Goal: Information Seeking & Learning: Check status

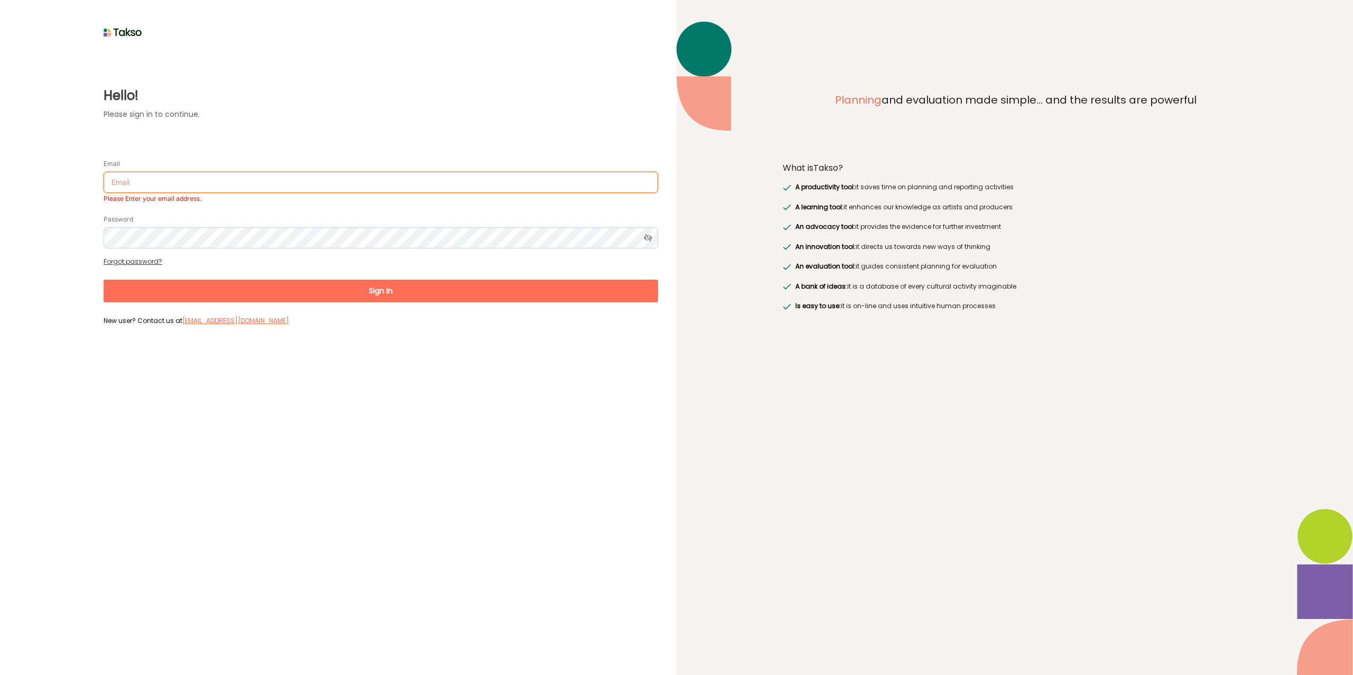
type input "[EMAIL_ADDRESS][DOMAIN_NAME]"
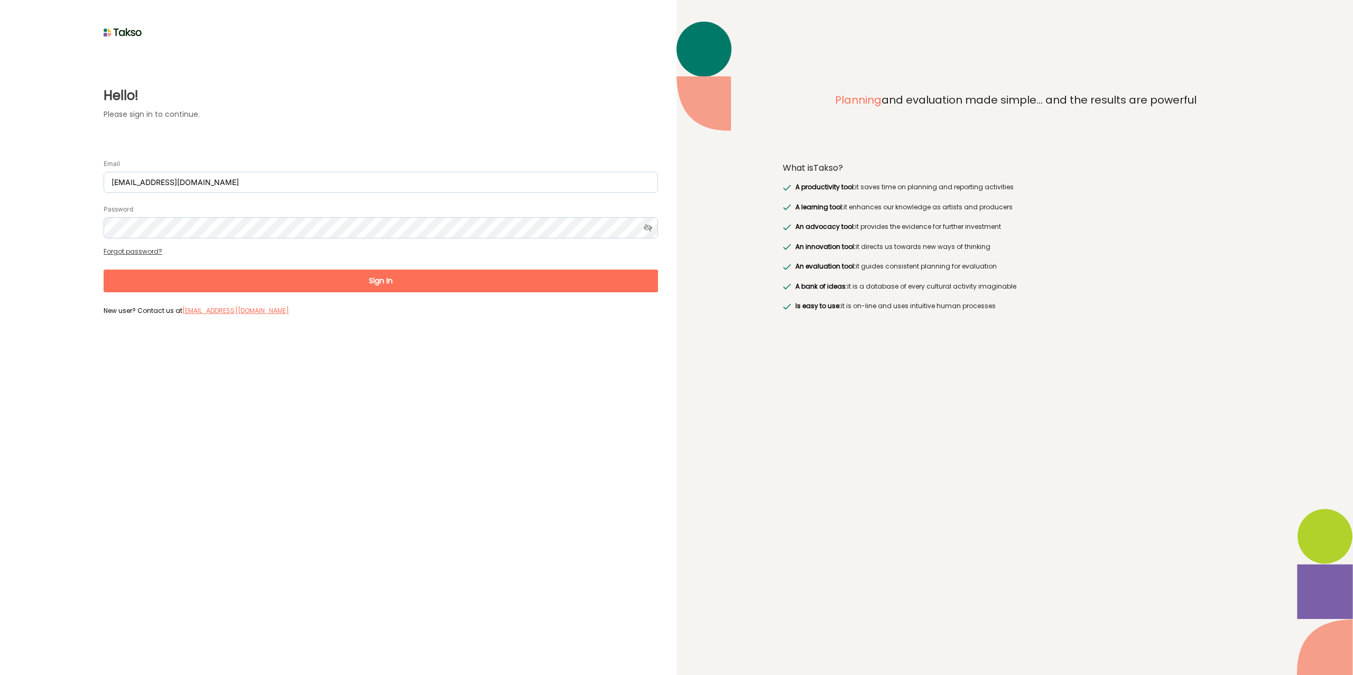
click at [634, 285] on button "Sign In" at bounding box center [381, 280] width 554 height 23
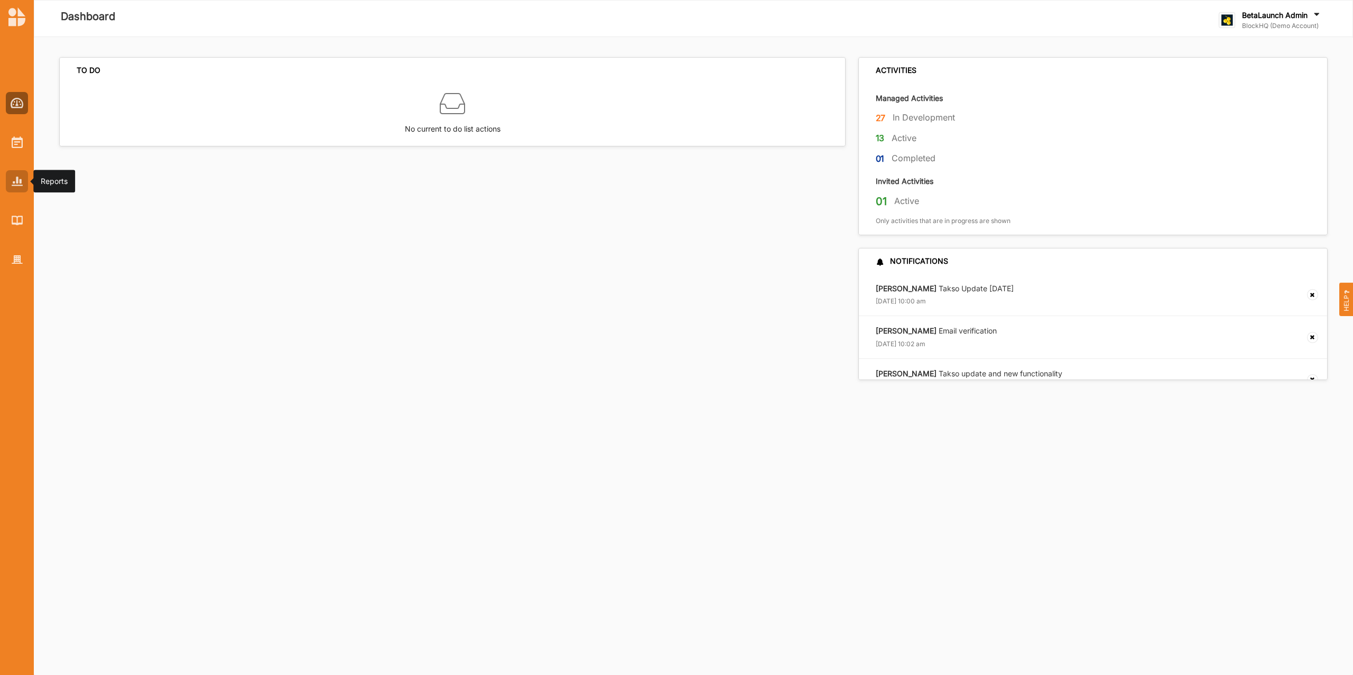
click at [24, 177] on div at bounding box center [17, 181] width 22 height 22
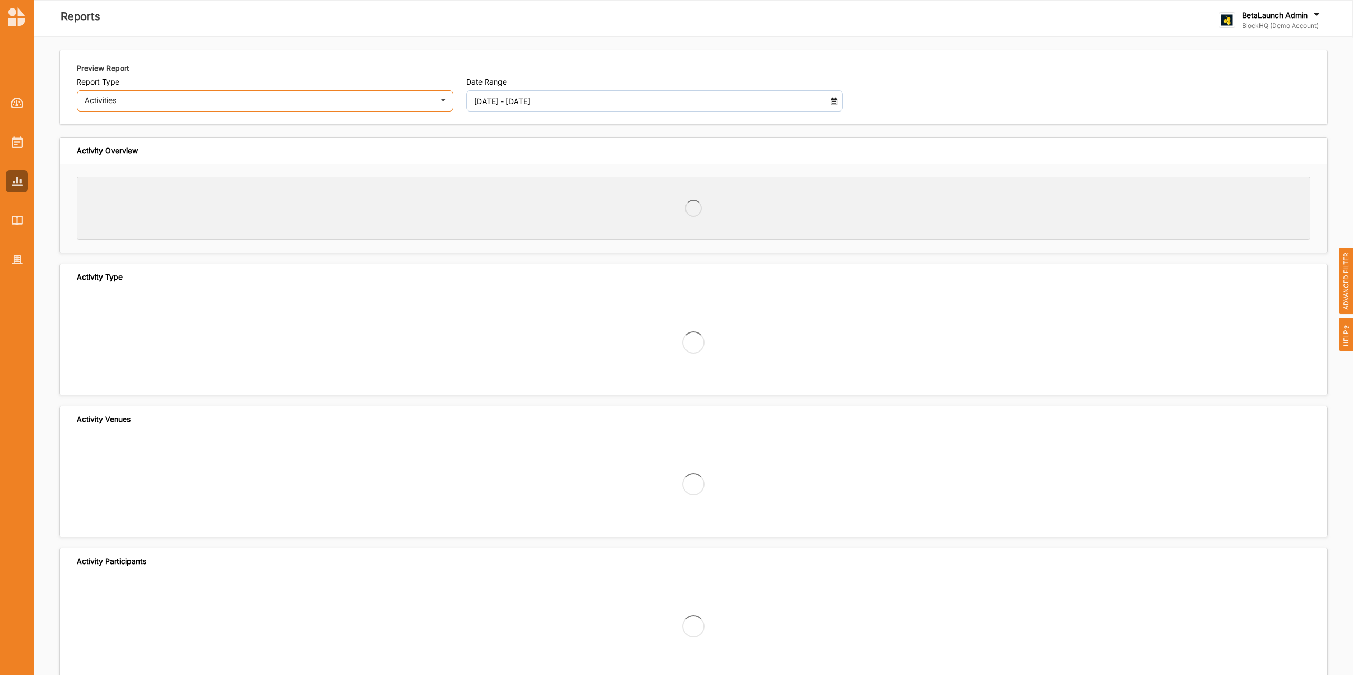
click at [267, 106] on div "Activities Activities Outcomes Inputs & Outputs Management Summary" at bounding box center [265, 100] width 377 height 21
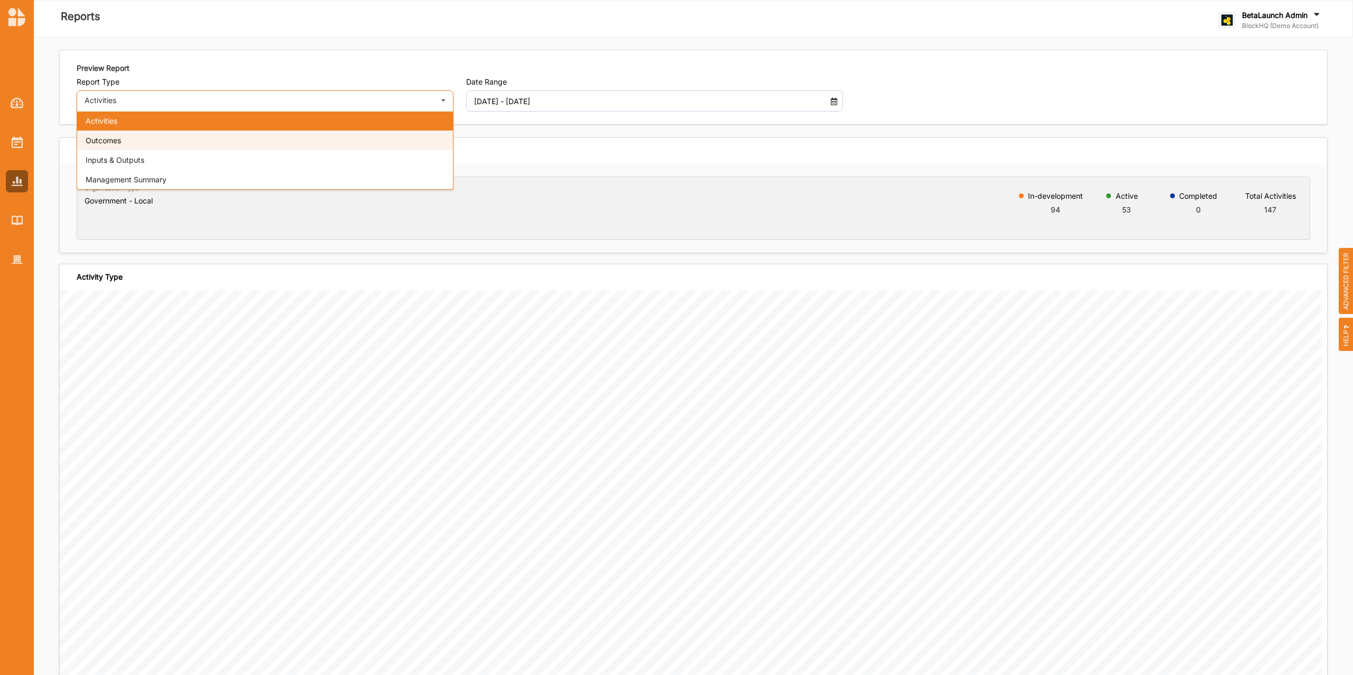
click at [229, 136] on div "Outcomes" at bounding box center [265, 141] width 376 height 20
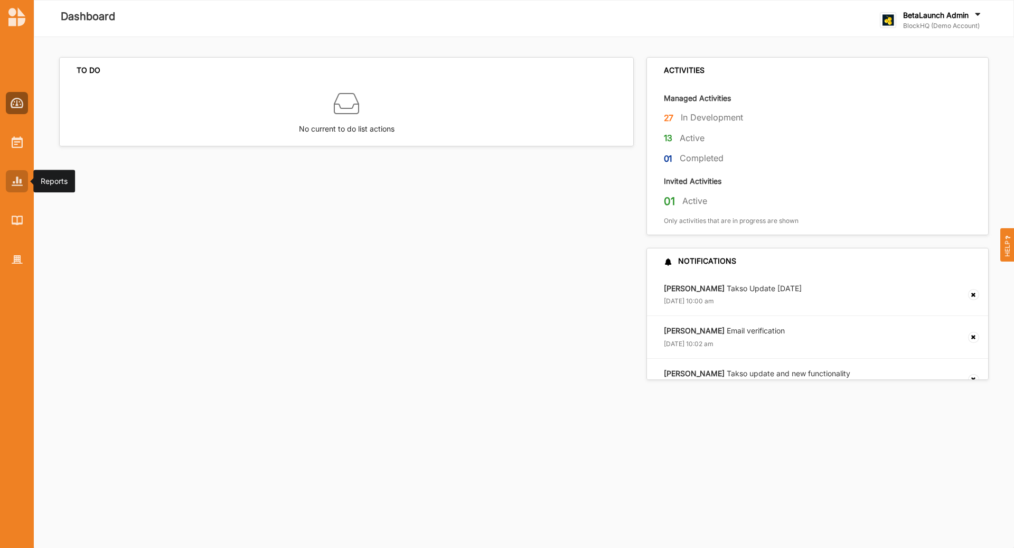
click at [23, 183] on div at bounding box center [17, 181] width 22 height 22
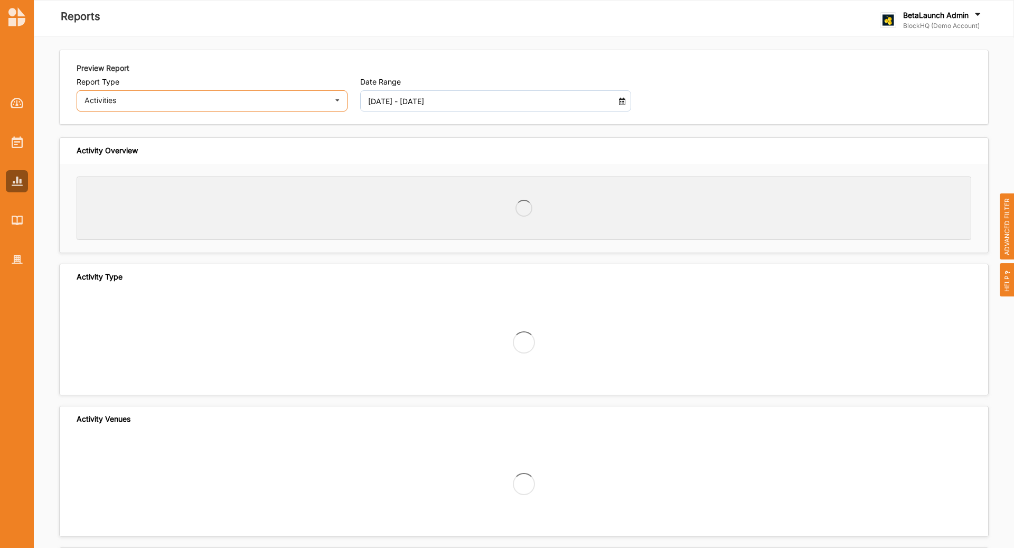
click at [221, 101] on div "Activities" at bounding box center [206, 100] width 242 height 7
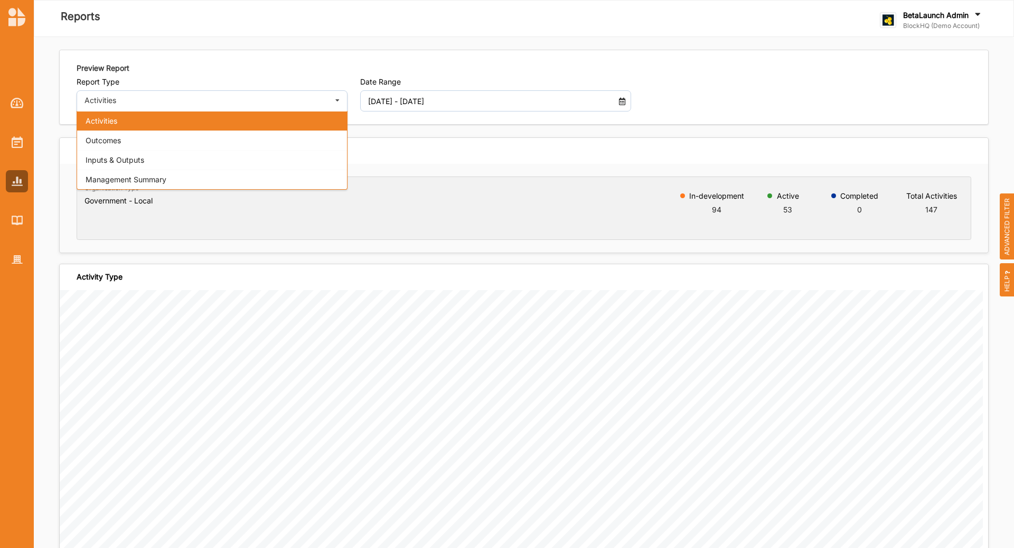
click at [170, 278] on div "Activity Type" at bounding box center [524, 277] width 929 height 26
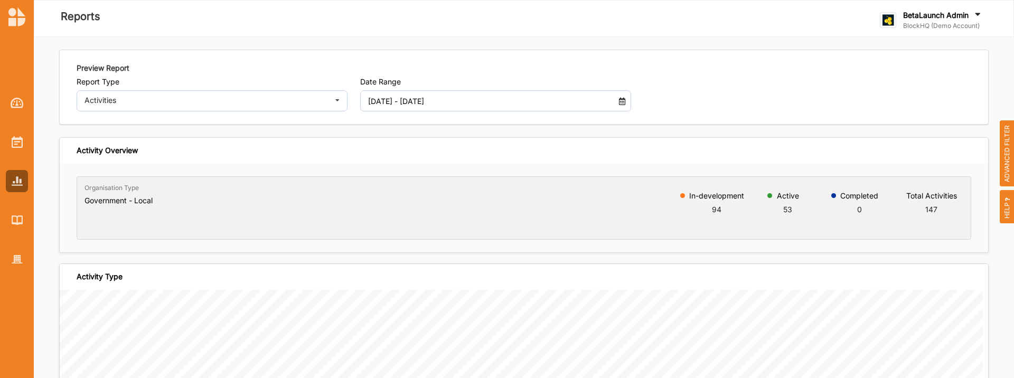
scroll to position [157, 0]
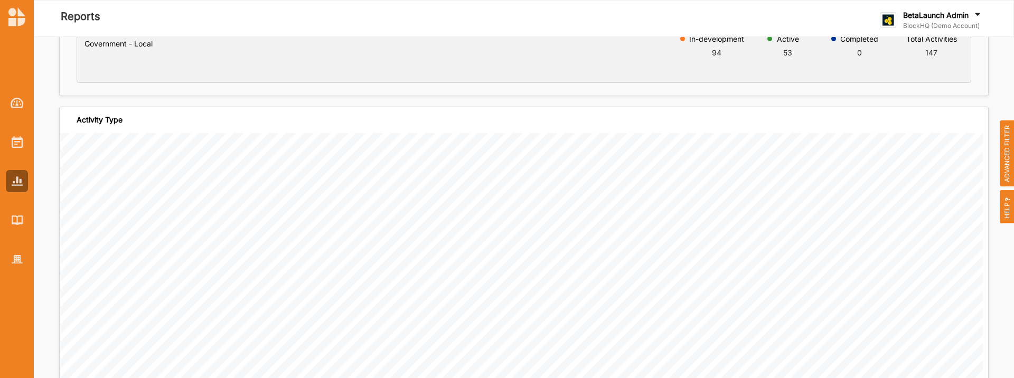
drag, startPoint x: 73, startPoint y: 119, endPoint x: 162, endPoint y: 118, distance: 88.2
click at [162, 119] on div "Activity Type" at bounding box center [524, 120] width 929 height 26
copy div "Activity Type"
